Goal: Transaction & Acquisition: Purchase product/service

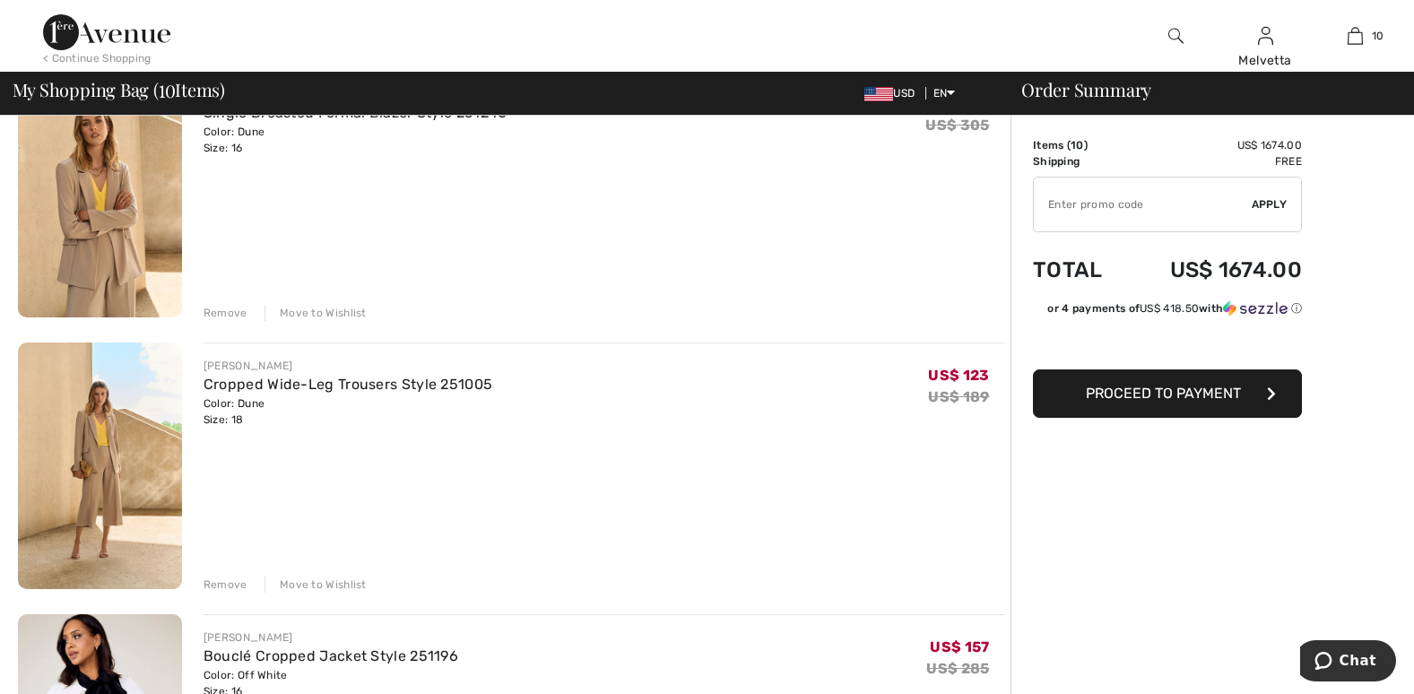
scroll to position [2429, 0]
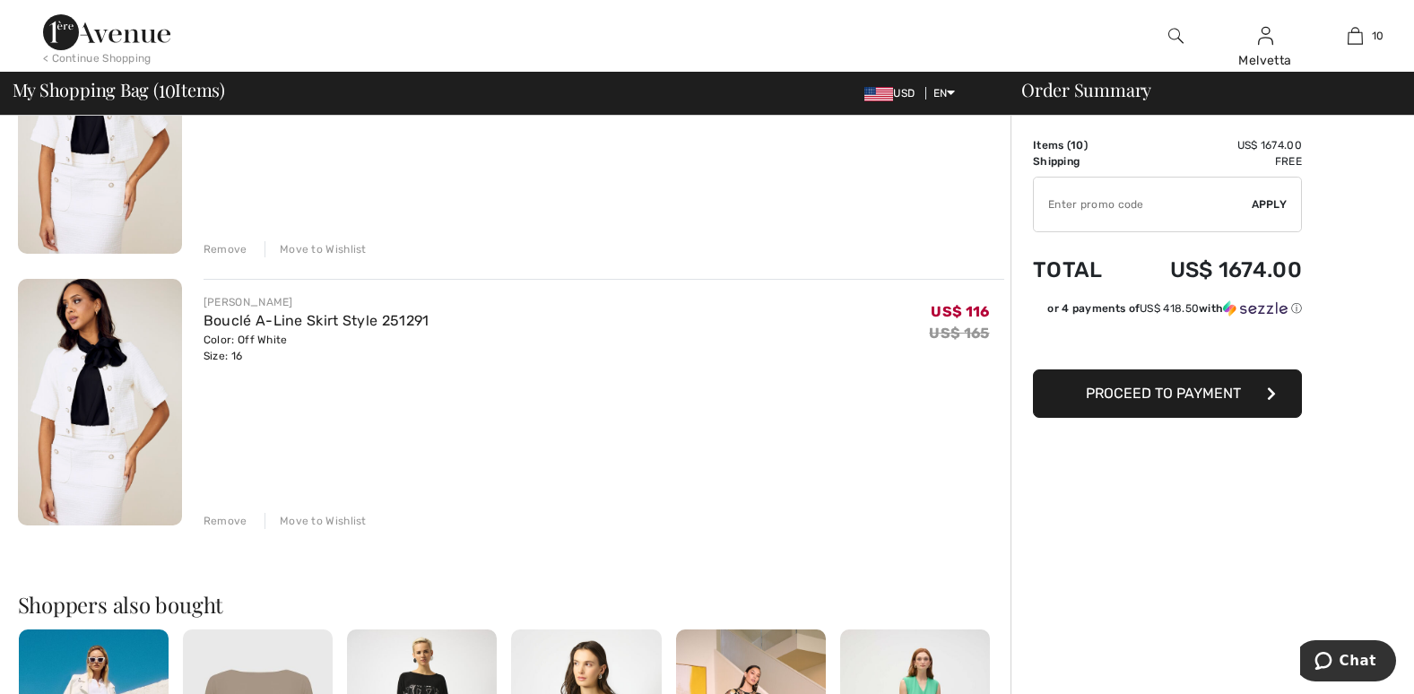
click at [87, 168] on img at bounding box center [100, 130] width 164 height 247
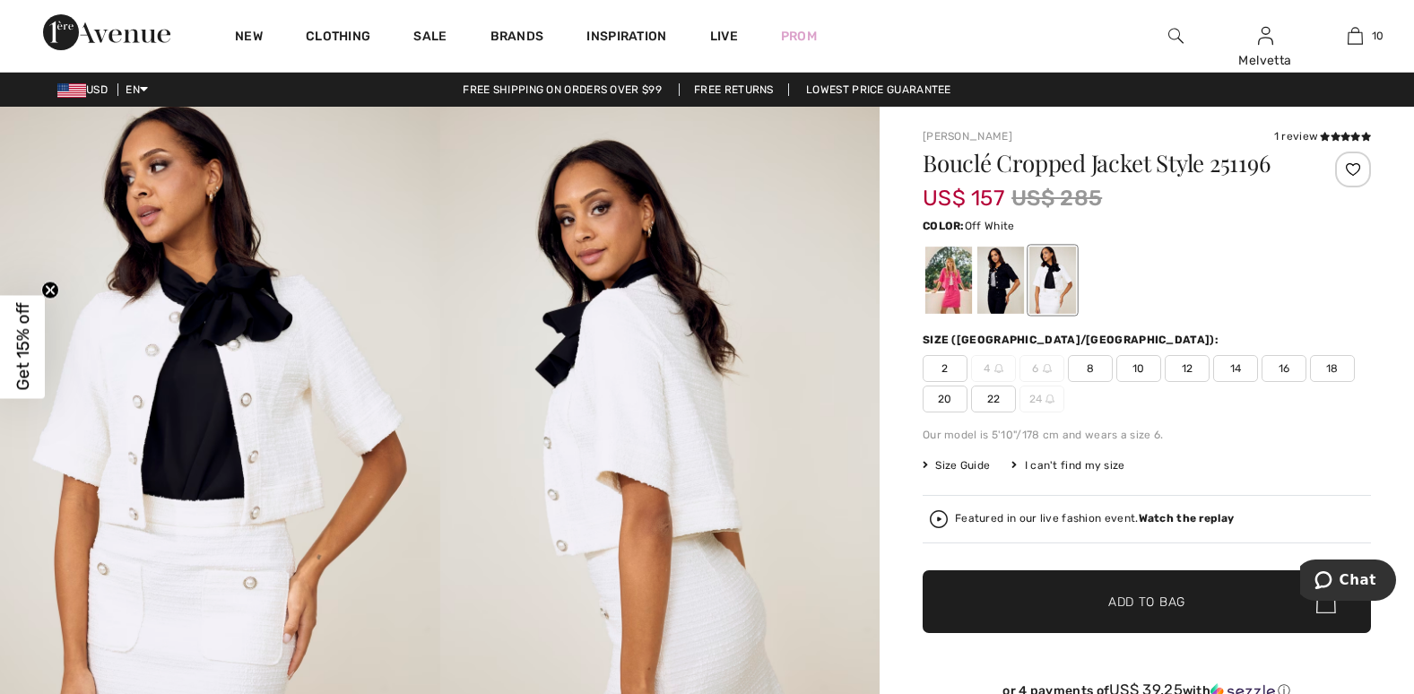
click at [192, 401] on img at bounding box center [220, 437] width 440 height 660
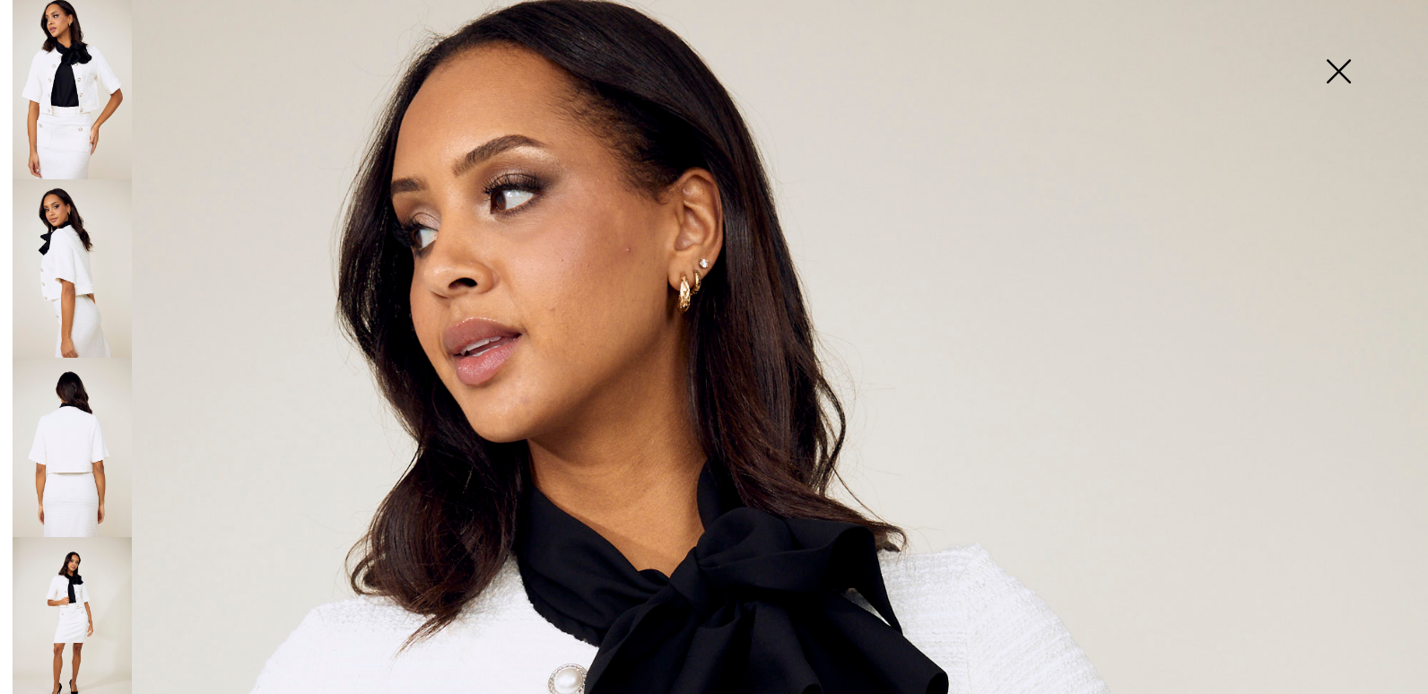
scroll to position [607, 0]
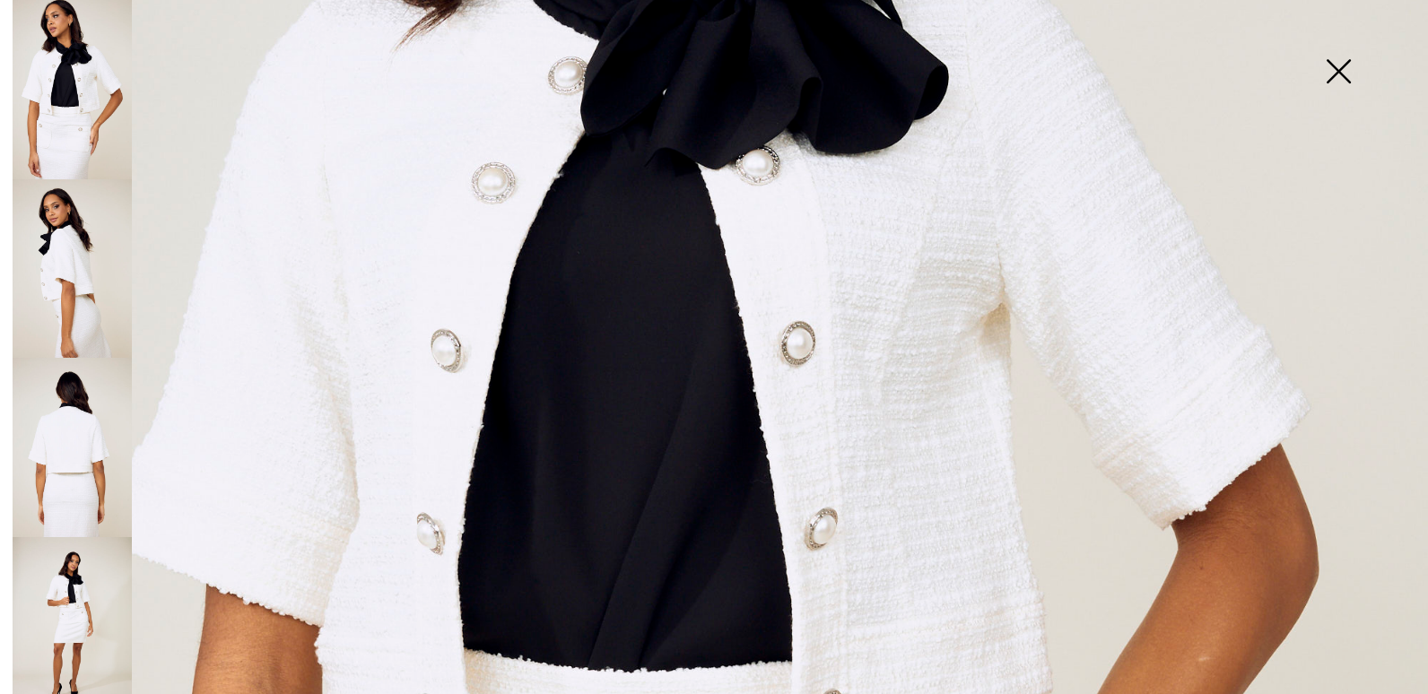
click at [63, 646] on img at bounding box center [72, 626] width 119 height 179
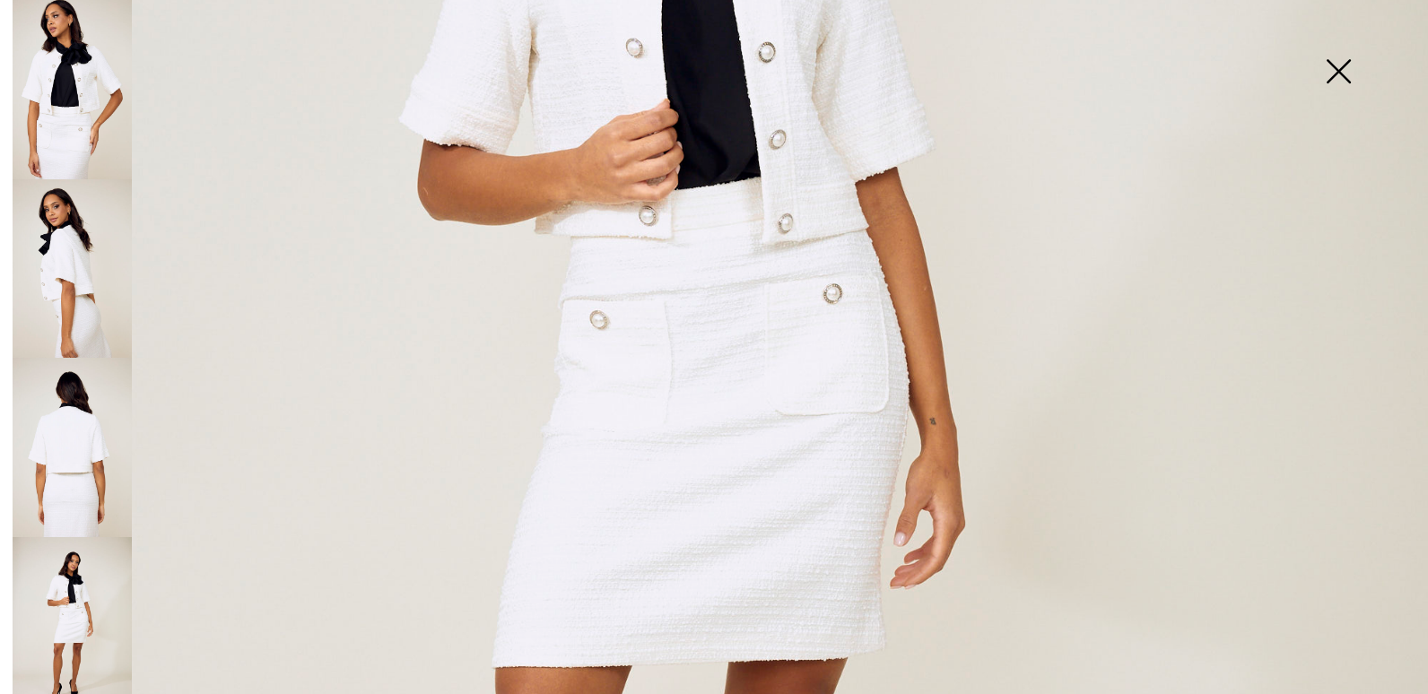
click at [648, 486] on img at bounding box center [714, 464] width 1428 height 2142
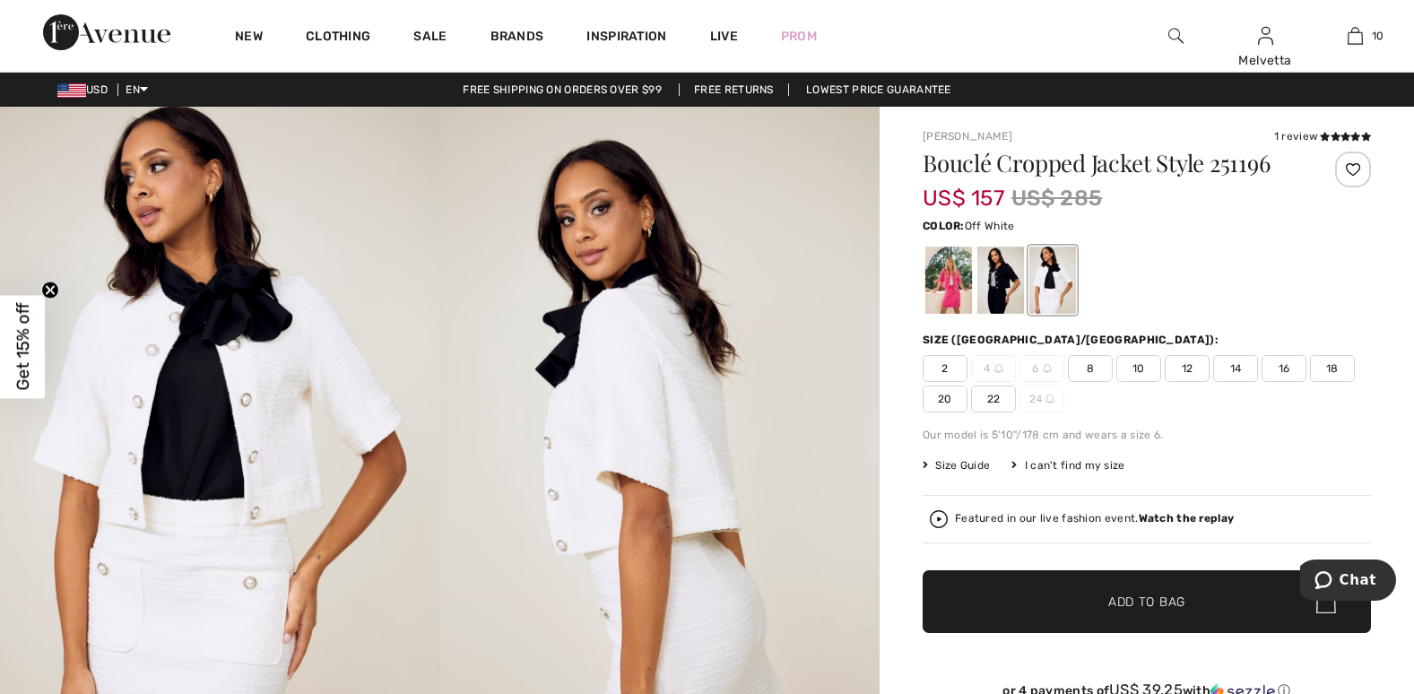
click at [988, 516] on div "Featured in our live fashion event. Watch the replay" at bounding box center [1094, 519] width 279 height 12
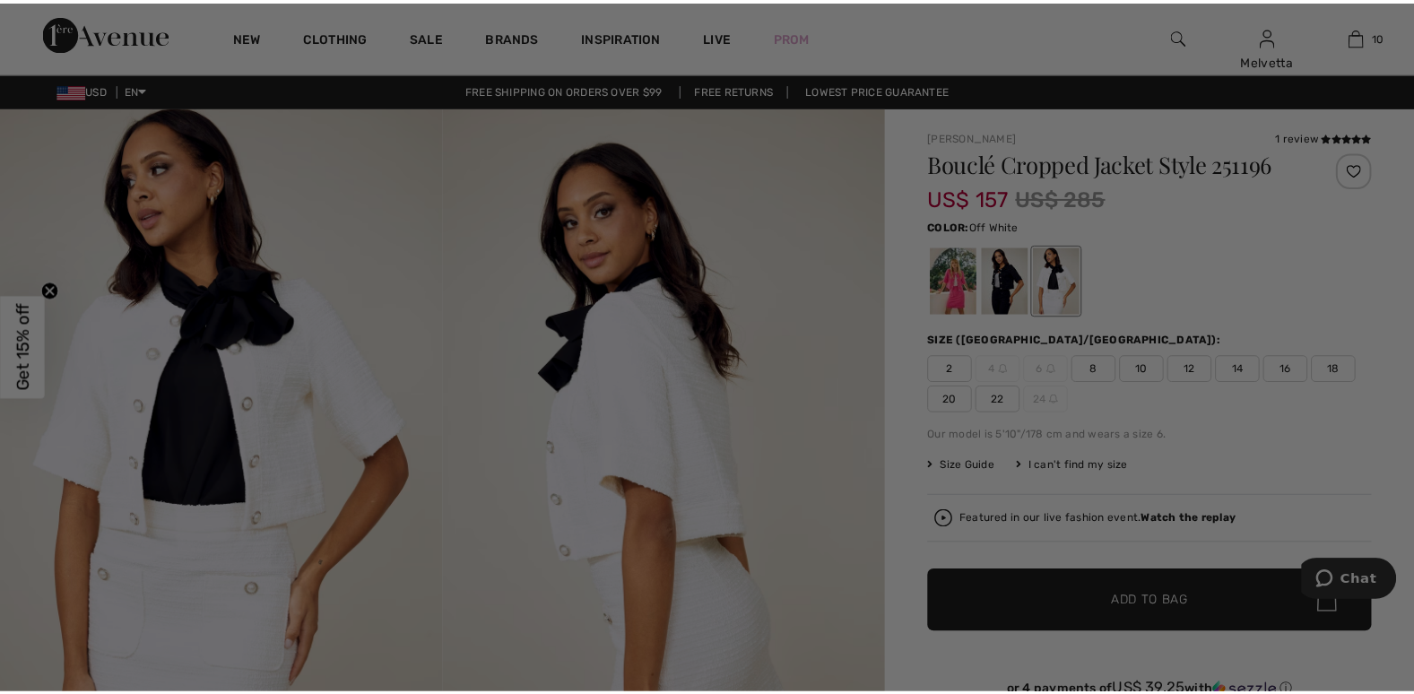
scroll to position [0, 0]
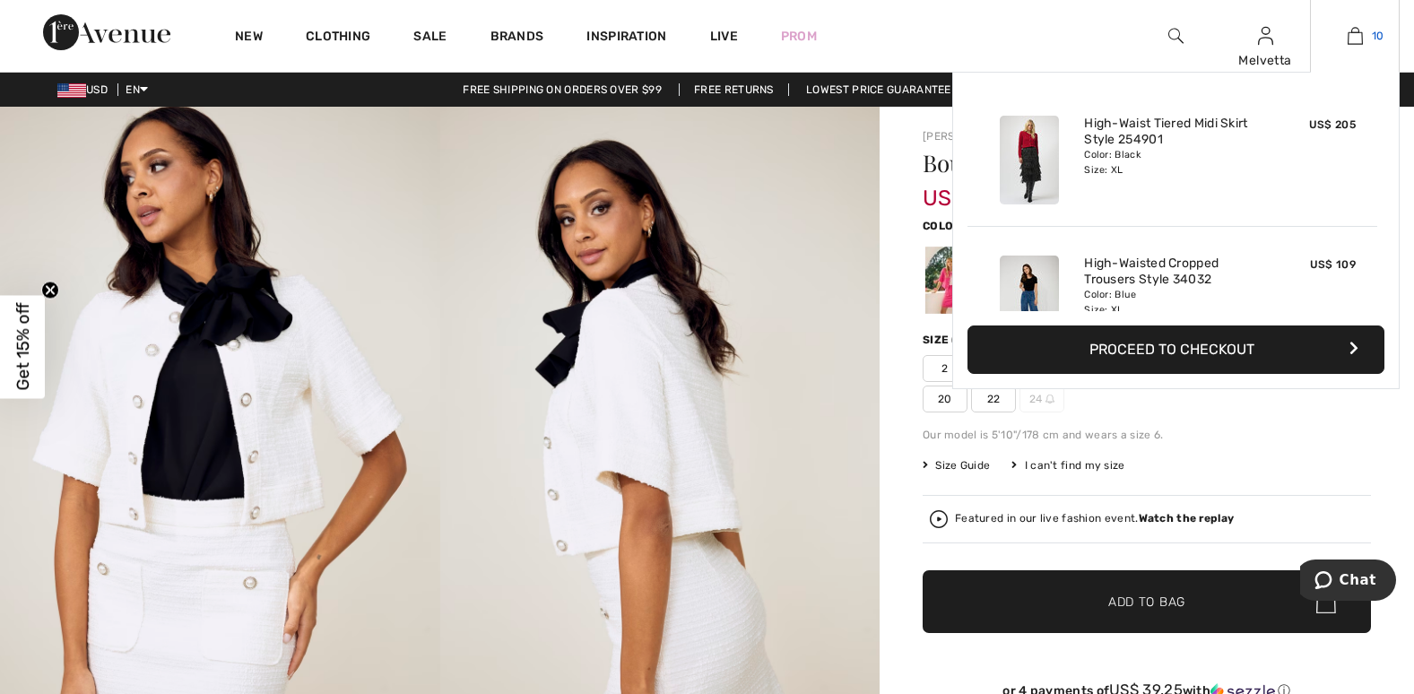
click at [1355, 33] on img at bounding box center [1355, 36] width 15 height 22
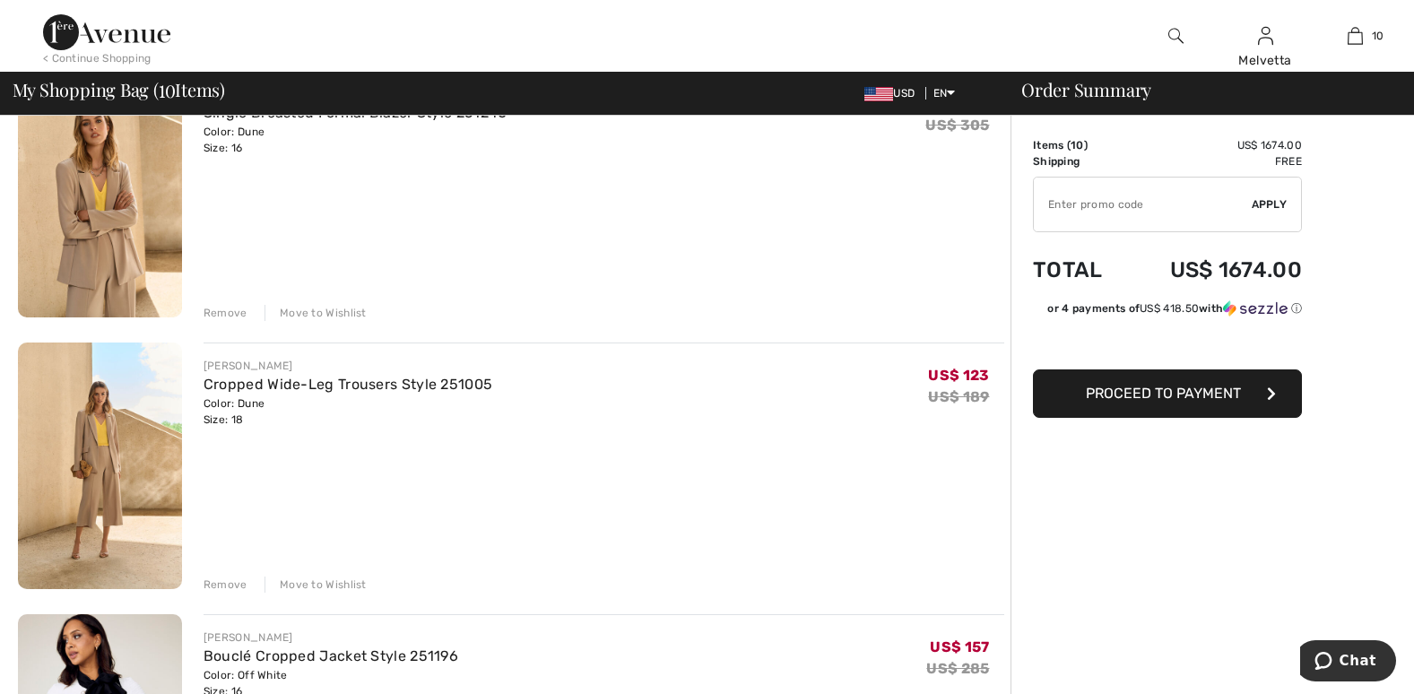
scroll to position [2429, 0]
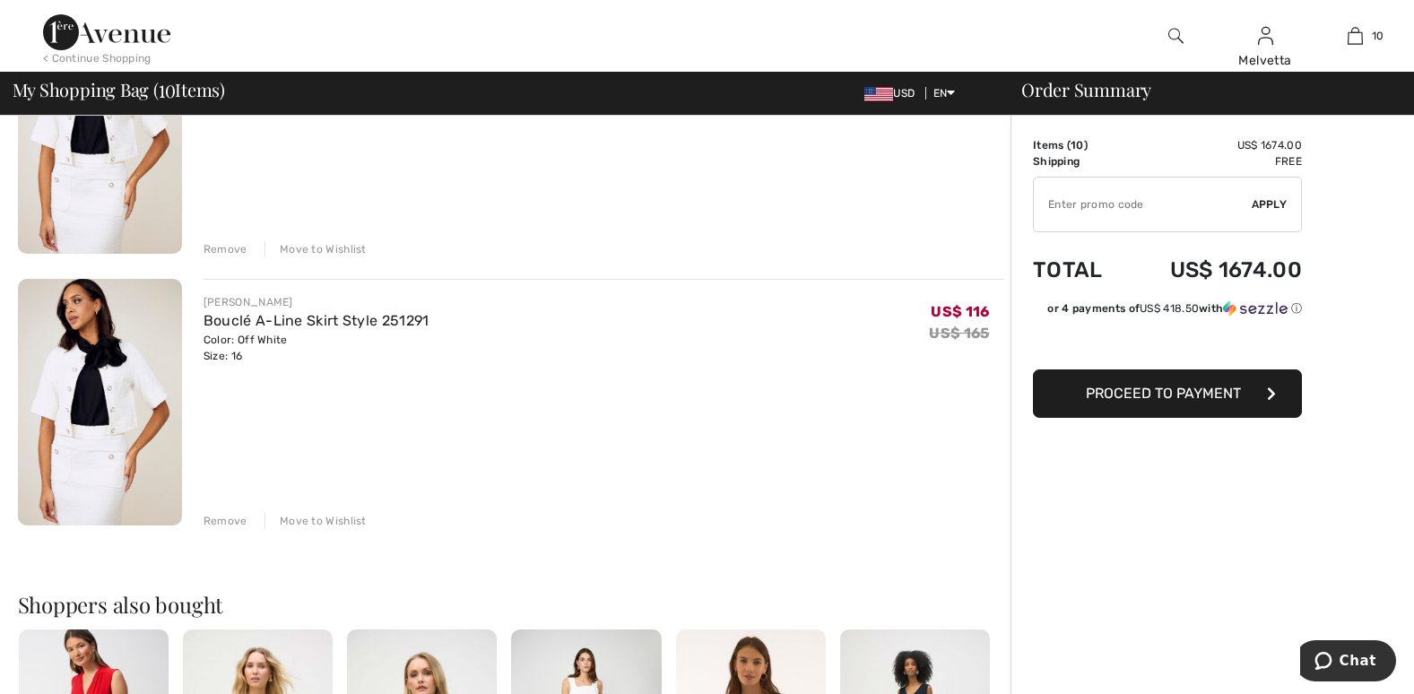
click at [51, 409] on img at bounding box center [100, 402] width 164 height 247
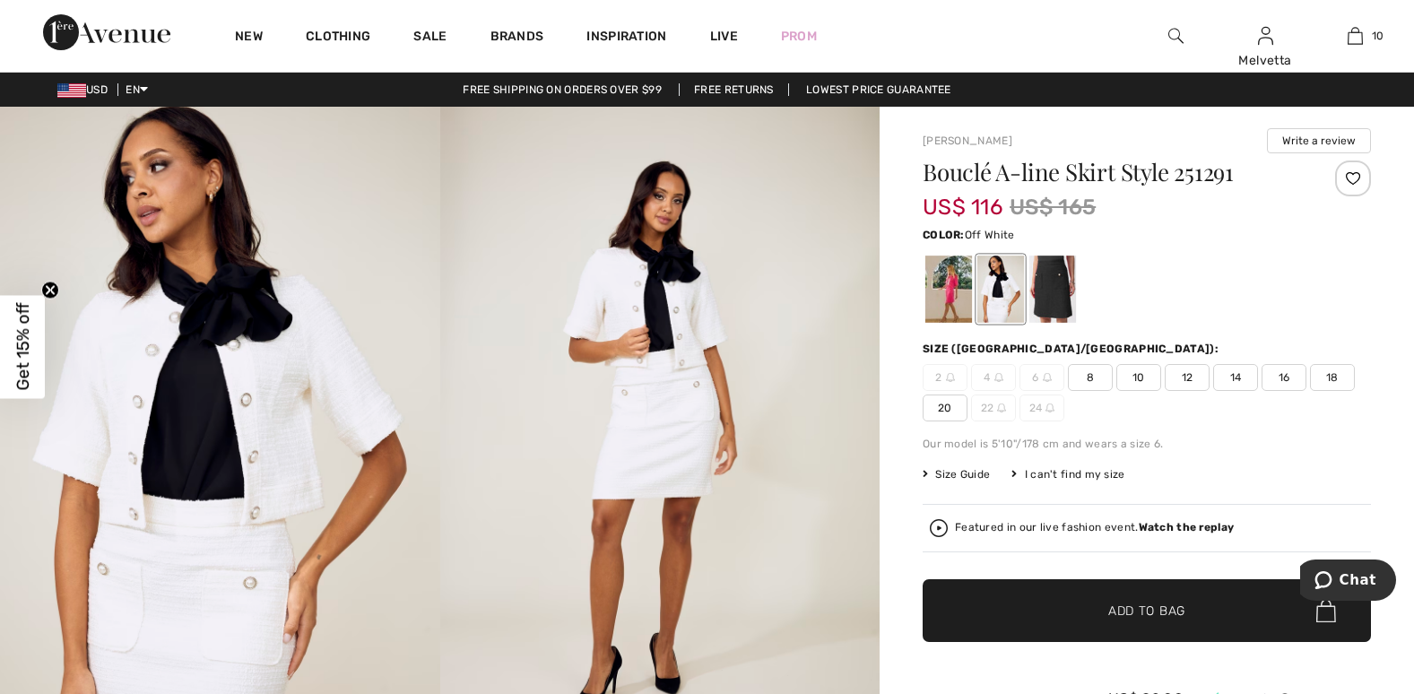
click at [215, 455] on img at bounding box center [220, 437] width 440 height 660
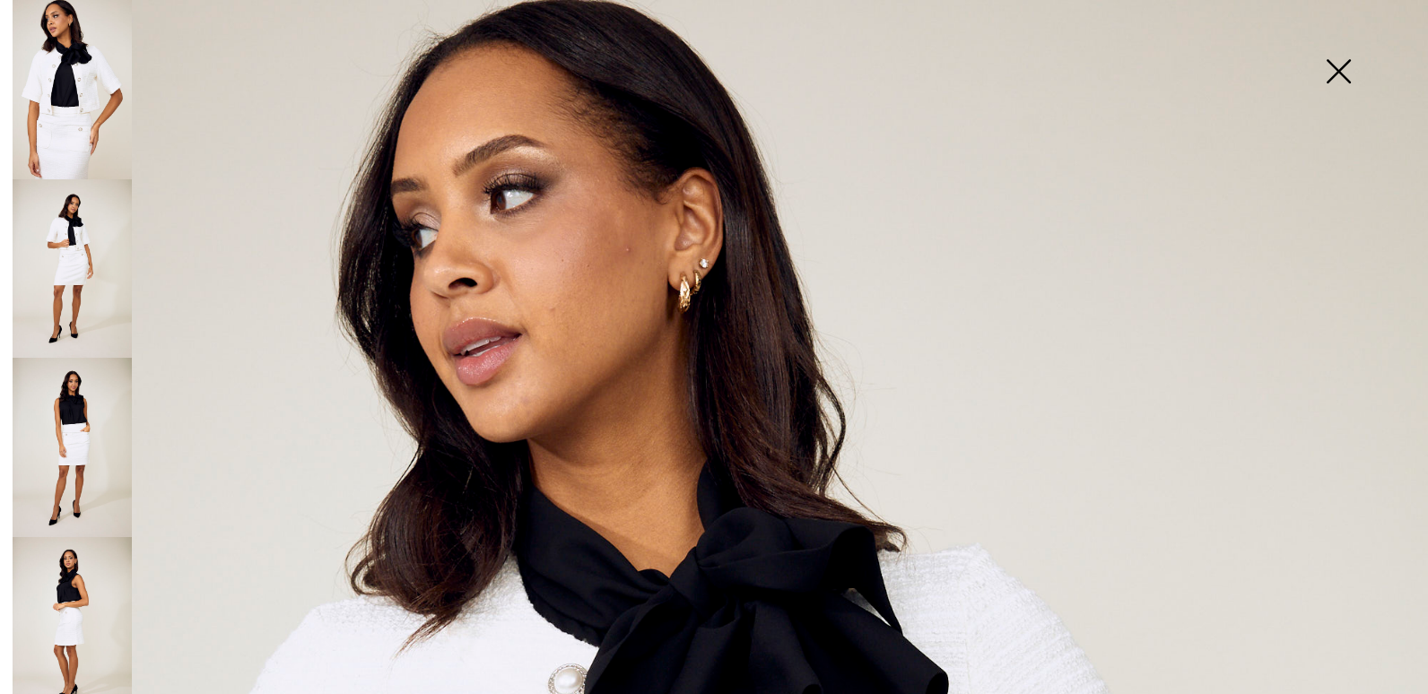
click at [68, 420] on img at bounding box center [72, 447] width 119 height 179
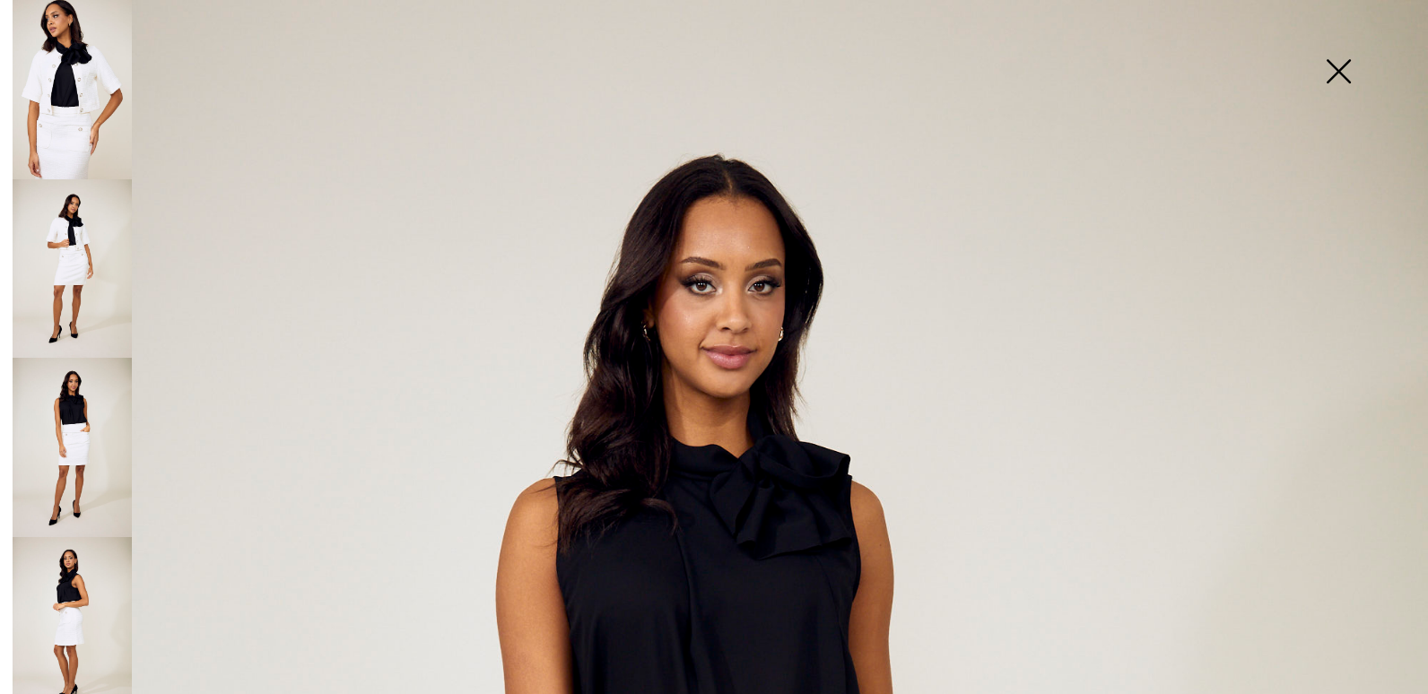
scroll to position [607, 0]
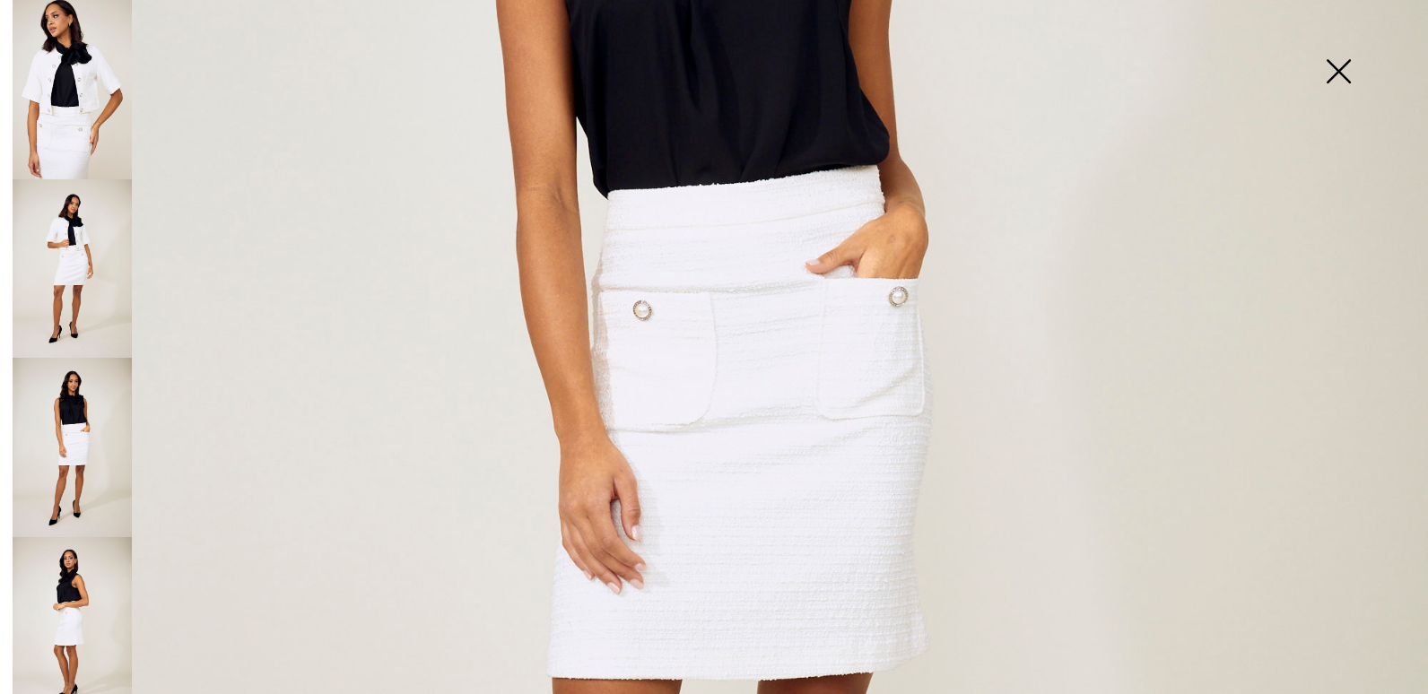
click at [83, 451] on img at bounding box center [72, 447] width 119 height 179
click at [57, 122] on img at bounding box center [72, 89] width 119 height 179
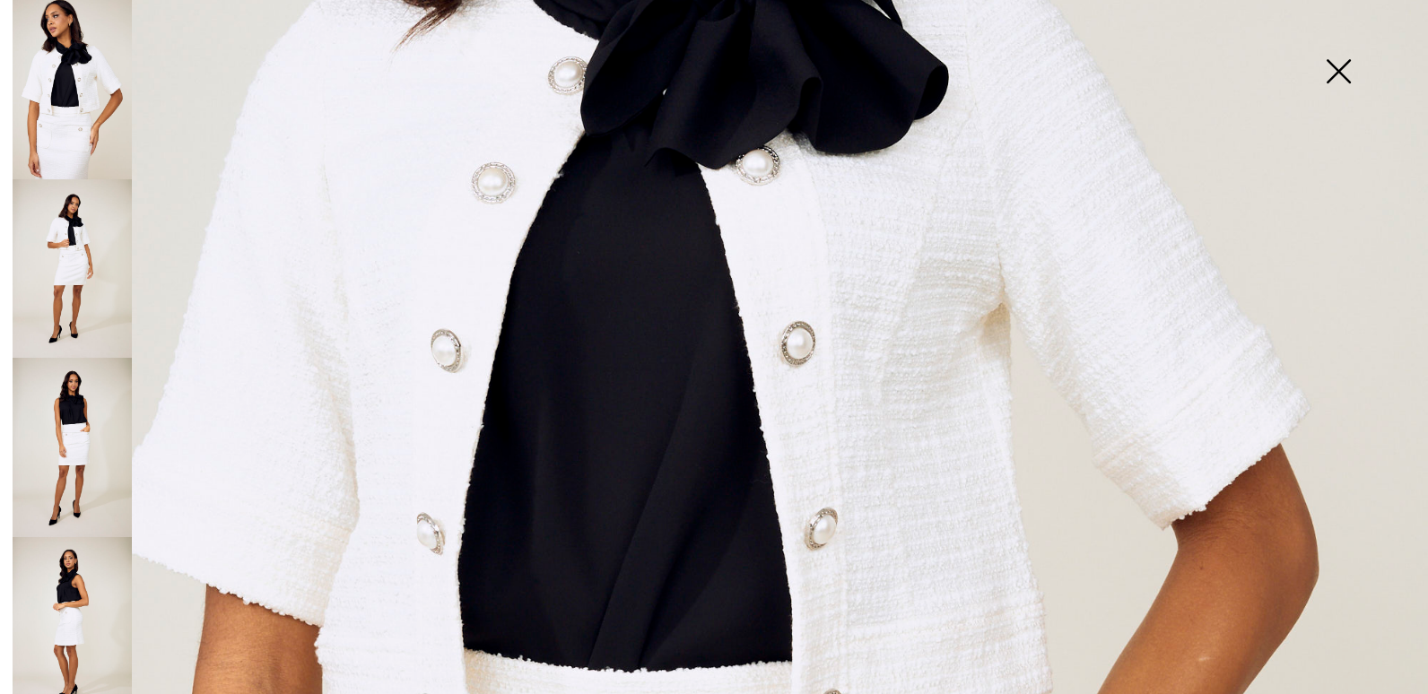
click at [84, 269] on img at bounding box center [72, 268] width 119 height 179
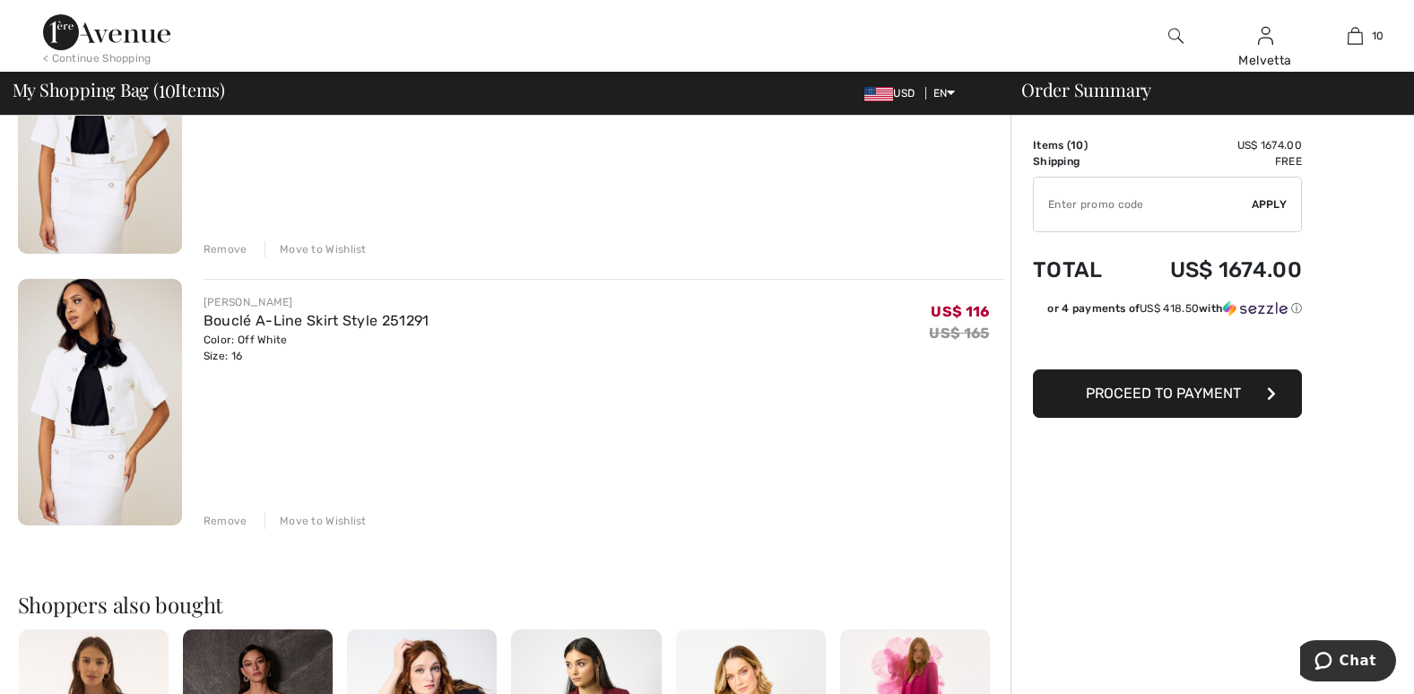
scroll to position [2996, 0]
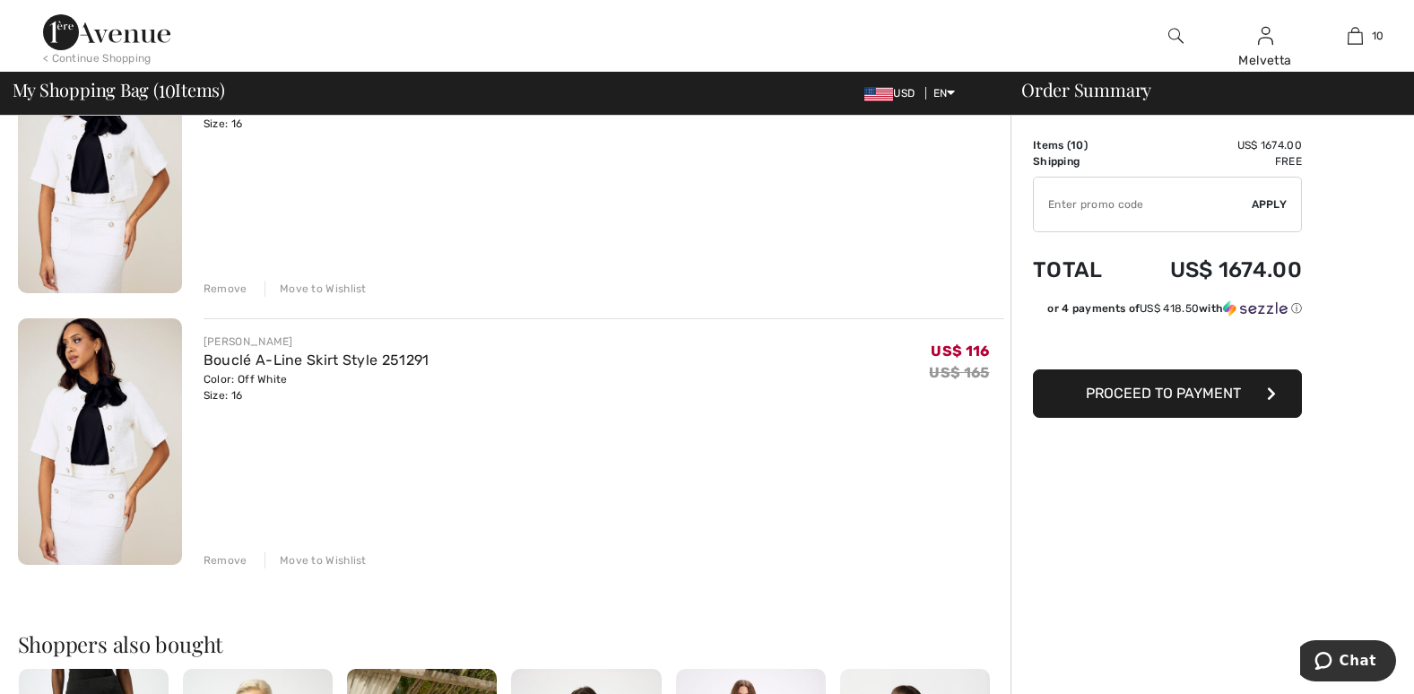
scroll to position [1782, 0]
